Goal: Transaction & Acquisition: Download file/media

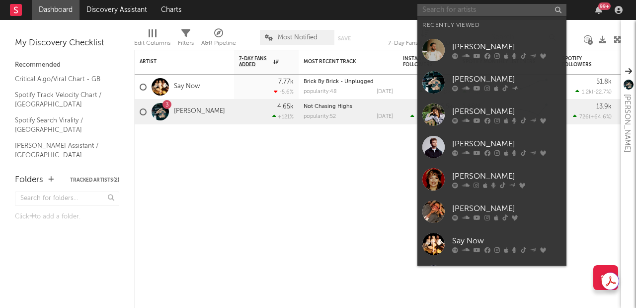
click at [447, 9] on input "text" at bounding box center [491, 10] width 149 height 12
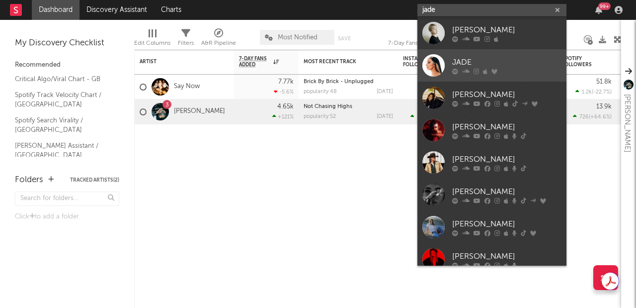
type input "jade"
click at [499, 59] on div "JADE" at bounding box center [506, 62] width 109 height 12
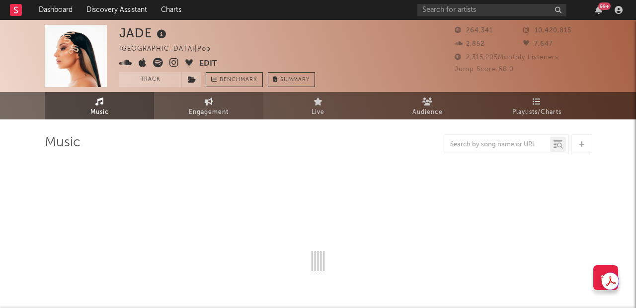
click at [205, 102] on icon at bounding box center [209, 101] width 8 height 8
select select "1w"
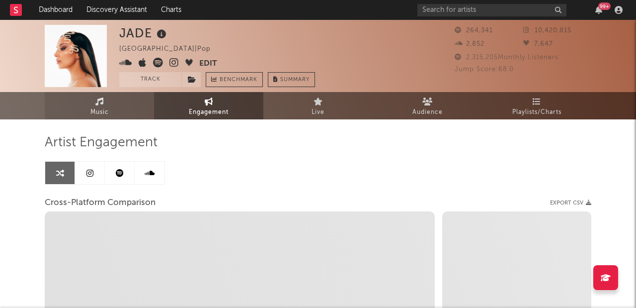
click at [113, 111] on link "Music" at bounding box center [99, 105] width 109 height 27
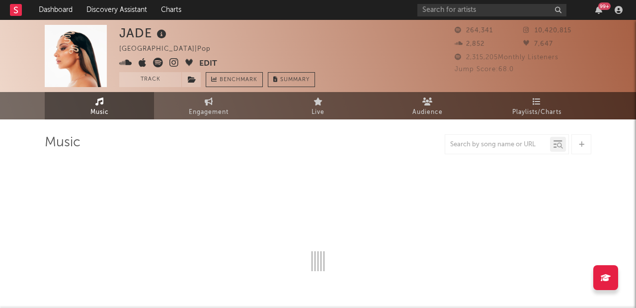
select select "6m"
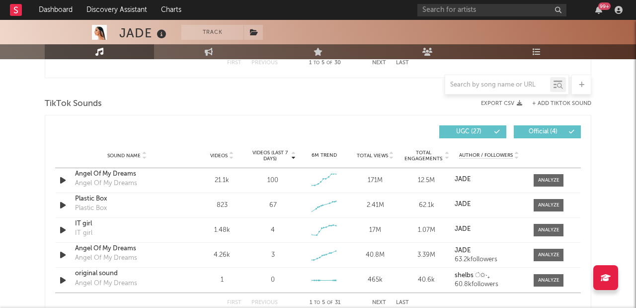
scroll to position [650, 0]
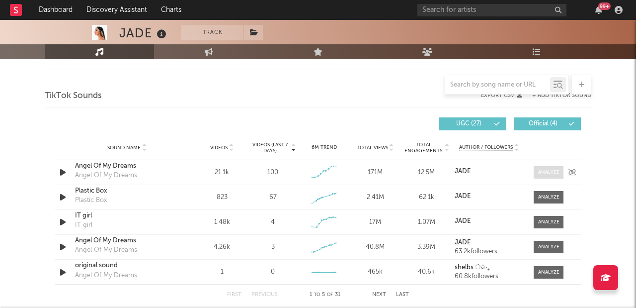
click at [547, 170] on div at bounding box center [548, 171] width 21 height 7
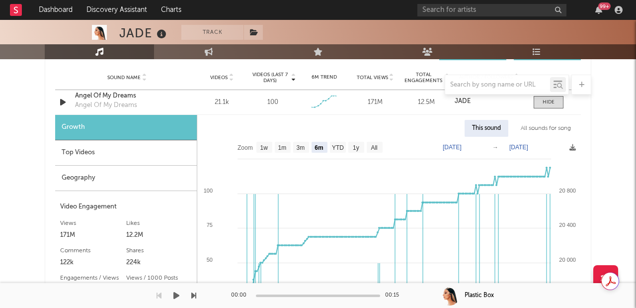
scroll to position [719, 0]
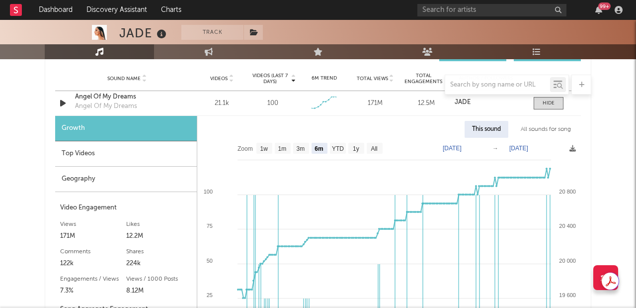
click at [383, 149] on rect at bounding box center [389, 263] width 384 height 251
click at [380, 149] on rect at bounding box center [375, 148] width 16 height 11
select select "All"
type input "[DATE]"
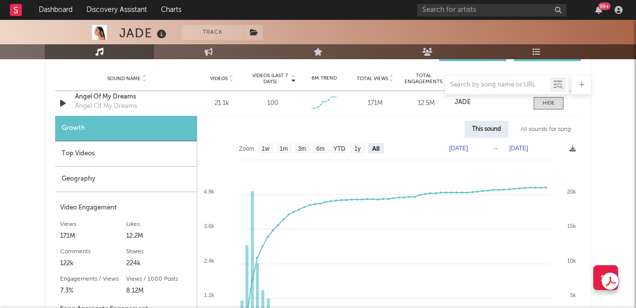
click at [377, 149] on text "All" at bounding box center [375, 148] width 7 height 7
select select "All"
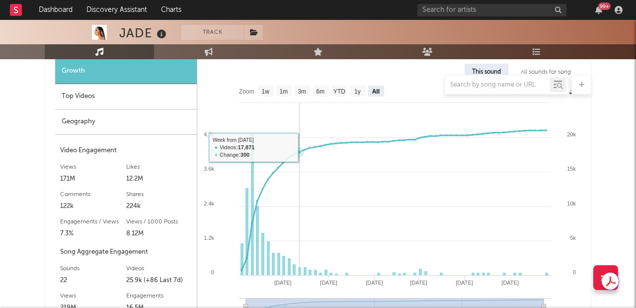
scroll to position [812, 0]
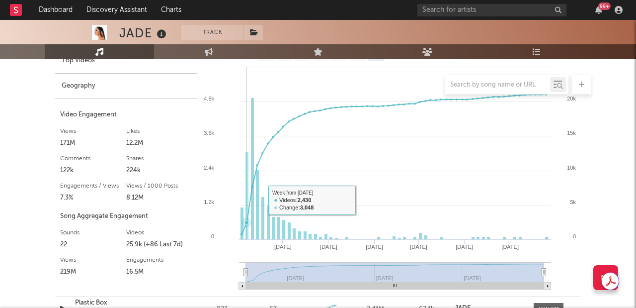
drag, startPoint x: 245, startPoint y: 201, endPoint x: 236, endPoint y: 225, distance: 25.0
click at [245, 201] on icon at bounding box center [393, 164] width 305 height 140
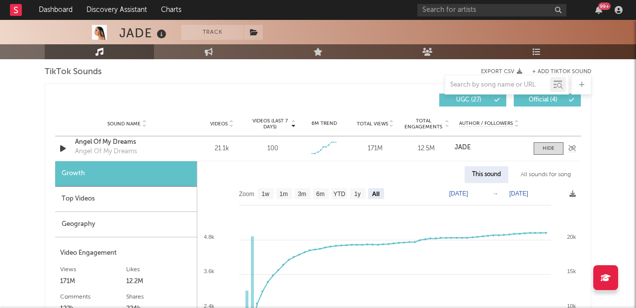
scroll to position [665, 0]
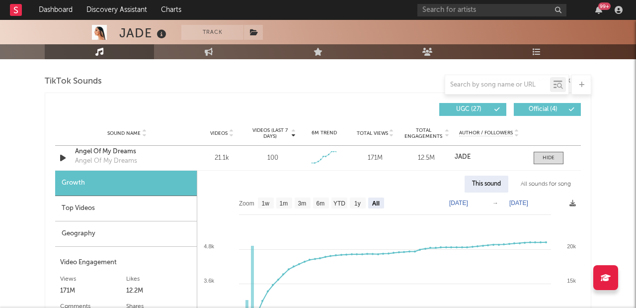
click at [546, 184] on div "All sounds for song" at bounding box center [545, 183] width 65 height 17
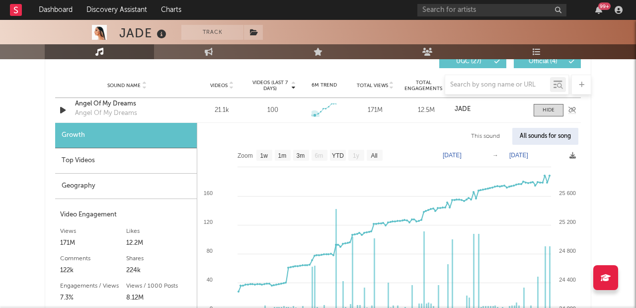
scroll to position [741, 0]
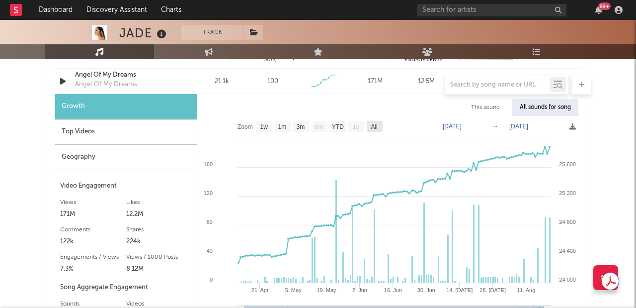
click at [369, 123] on rect at bounding box center [375, 126] width 16 height 11
click at [345, 125] on rect at bounding box center [338, 126] width 16 height 11
click at [338, 127] on text "YTD" at bounding box center [337, 126] width 12 height 7
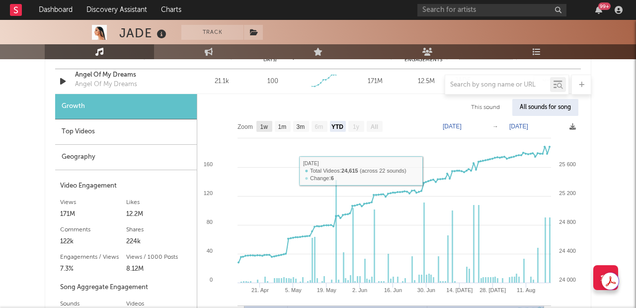
click at [264, 128] on text "1w" at bounding box center [264, 126] width 8 height 7
select select "1w"
type input "[DATE]"
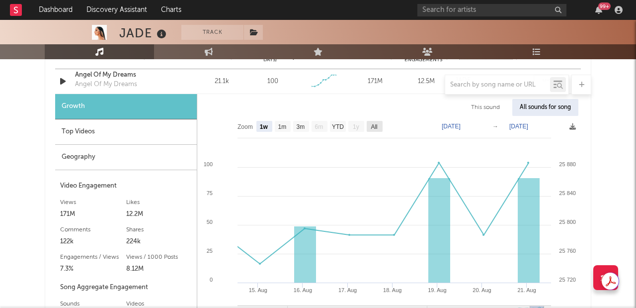
click at [375, 127] on text "All" at bounding box center [374, 126] width 6 height 7
select select "All"
type input "[DATE]"
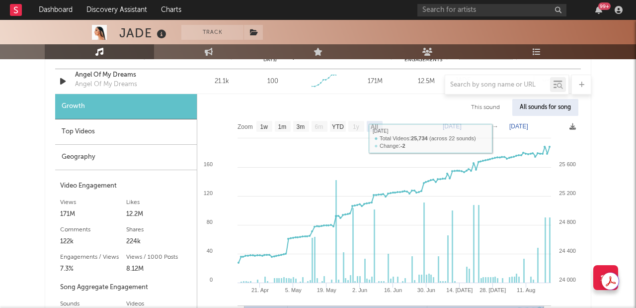
click at [462, 125] on text "[DATE]" at bounding box center [452, 126] width 19 height 7
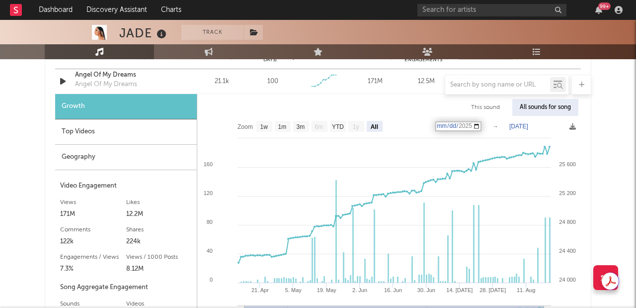
click at [481, 126] on input "[DATE]" at bounding box center [458, 126] width 46 height 10
drag, startPoint x: 597, startPoint y: 130, endPoint x: 562, endPoint y: 116, distance: 37.6
click at [597, 130] on div "JADE Track [GEOGRAPHIC_DATA] | Pop Edit Track Benchmark Summary 264,341 10,420,…" at bounding box center [318, 166] width 636 height 1774
click at [491, 107] on div "This sound" at bounding box center [486, 107] width 44 height 17
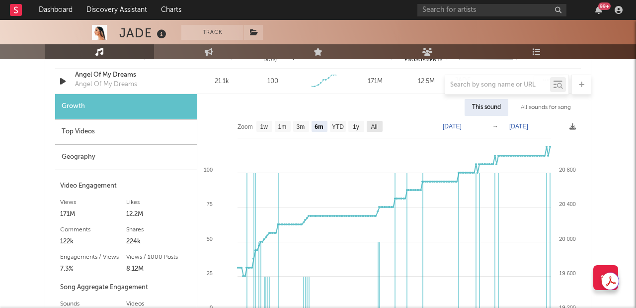
click at [374, 126] on text "All" at bounding box center [374, 126] width 6 height 7
select select "All"
type input "[DATE]"
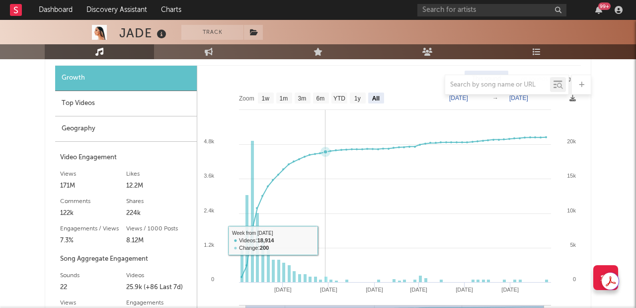
scroll to position [766, 0]
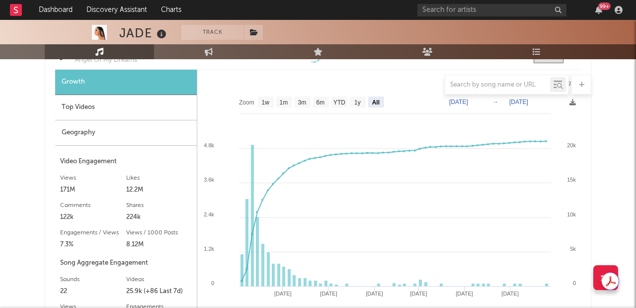
click at [528, 104] on text "[DATE]" at bounding box center [518, 101] width 19 height 7
click at [548, 101] on input "[DATE]" at bounding box center [526, 102] width 46 height 10
type input "[DATE]"
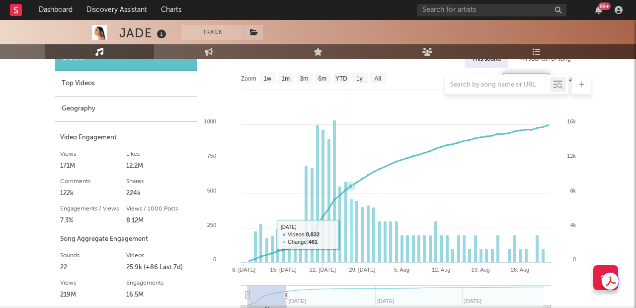
scroll to position [768, 0]
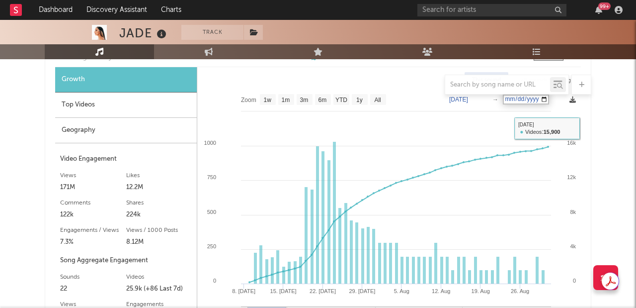
click at [573, 99] on icon at bounding box center [572, 99] width 6 height 6
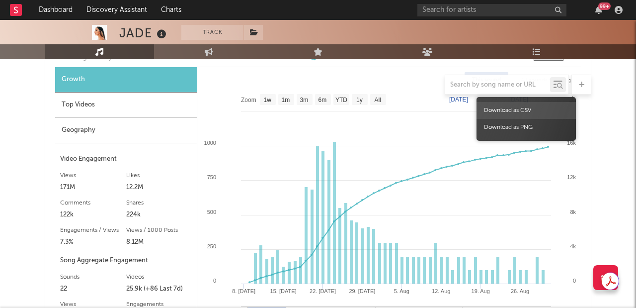
click at [546, 113] on span "Download as CSV" at bounding box center [525, 110] width 99 height 17
